Goal: Transaction & Acquisition: Purchase product/service

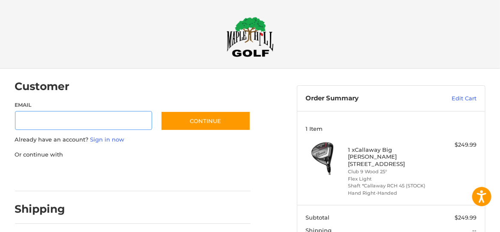
scroll to position [22, 0]
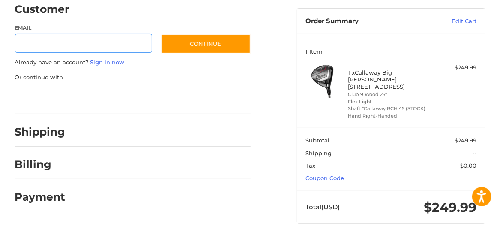
scroll to position [77, 0]
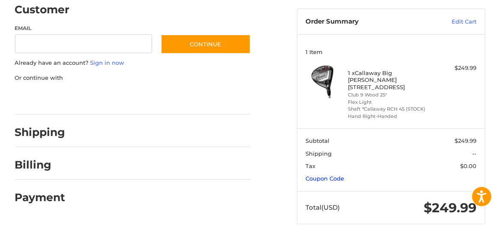
click at [333, 175] on link "Coupon Code" at bounding box center [325, 178] width 39 height 7
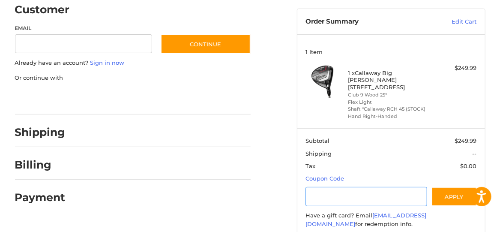
click at [337, 188] on input "Gift Certificate or Coupon Code" at bounding box center [367, 196] width 122 height 19
type input "**********"
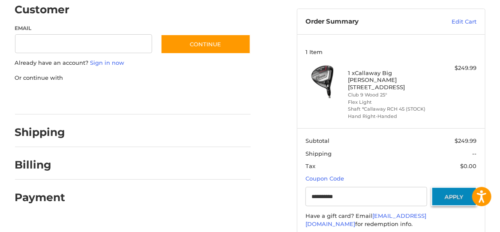
click at [451, 190] on button "Apply" at bounding box center [454, 196] width 45 height 19
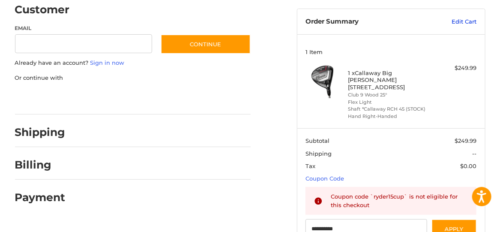
click at [470, 24] on link "Edit Cart" at bounding box center [449, 22] width 54 height 9
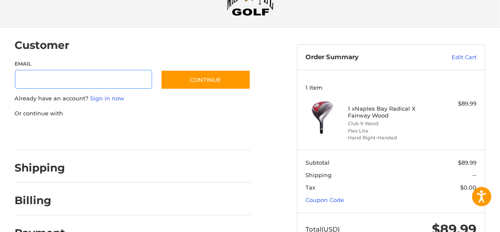
scroll to position [70, 0]
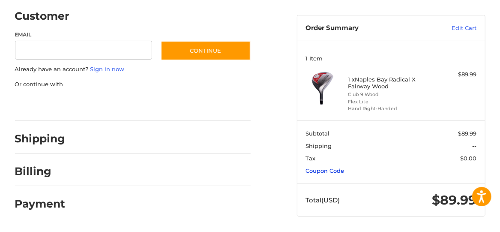
click at [326, 171] on link "Coupon Code" at bounding box center [325, 170] width 39 height 7
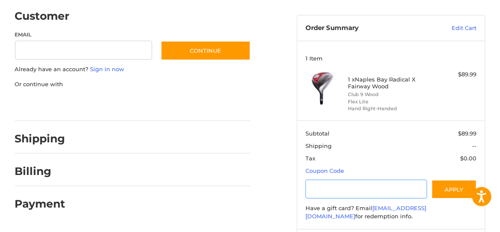
click at [338, 190] on input "Gift Certificate or Coupon Code" at bounding box center [367, 189] width 122 height 19
type input "**********"
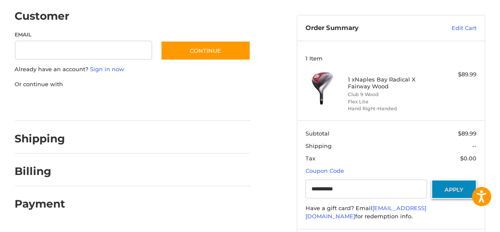
click at [459, 189] on button "Apply" at bounding box center [454, 189] width 45 height 19
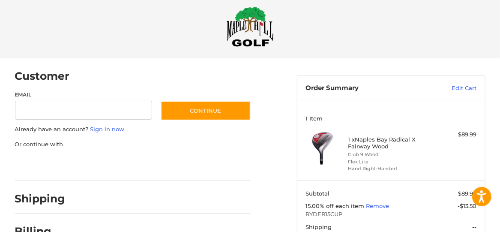
scroll to position [0, 0]
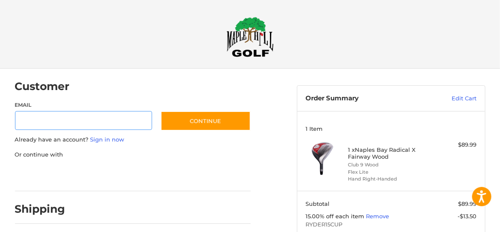
click at [27, 118] on input "Email" at bounding box center [84, 120] width 138 height 19
type input "**********"
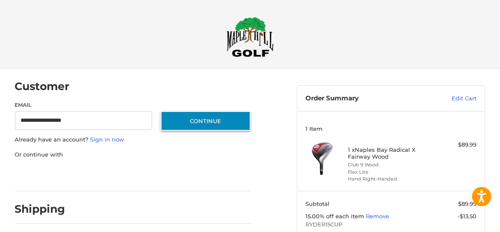
click at [201, 120] on button "Continue" at bounding box center [206, 121] width 90 height 20
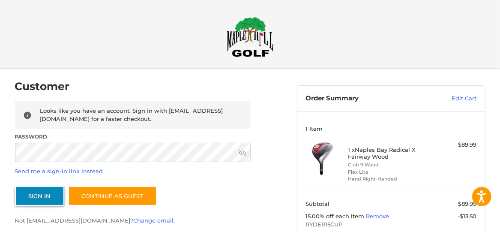
click at [34, 195] on button "Sign In" at bounding box center [39, 196] width 49 height 20
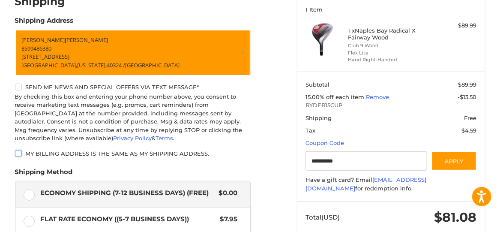
scroll to position [123, 0]
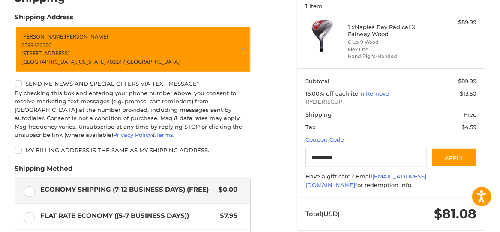
click at [39, 183] on label "Economy Shipping (7-12 Business Days) (Free) $0.00" at bounding box center [132, 191] width 235 height 26
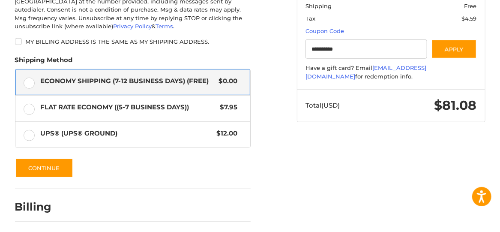
scroll to position [261, 0]
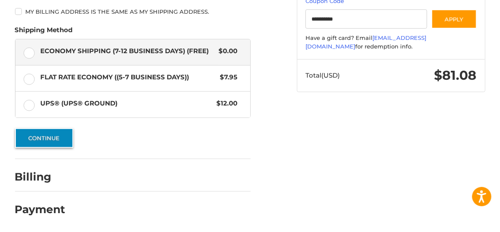
click at [34, 139] on button "Continue" at bounding box center [44, 138] width 58 height 20
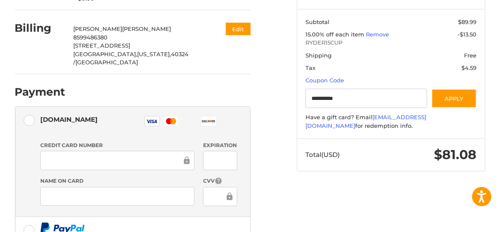
scroll to position [192, 0]
